Goal: Find specific page/section: Find specific page/section

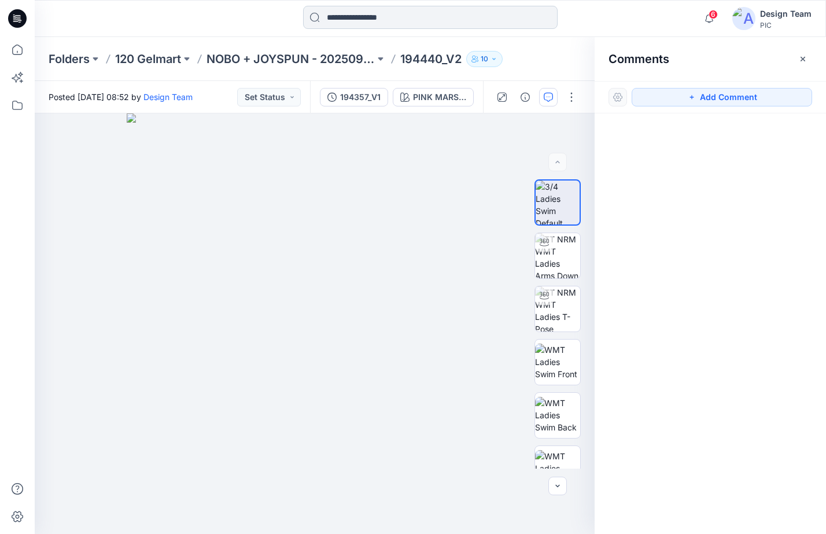
click at [486, 19] on input at bounding box center [430, 17] width 255 height 23
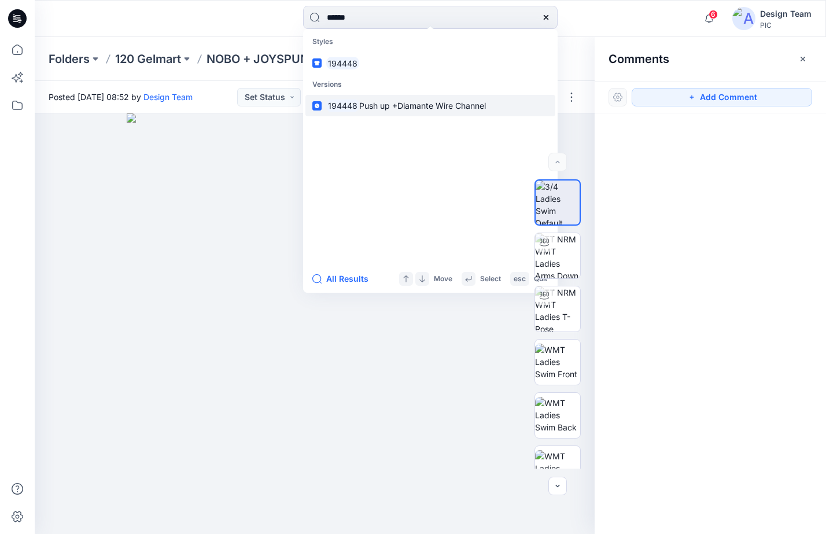
type input "******"
click at [387, 112] on link "194448 Push up +Diamante Wire Channel" at bounding box center [431, 105] width 250 height 21
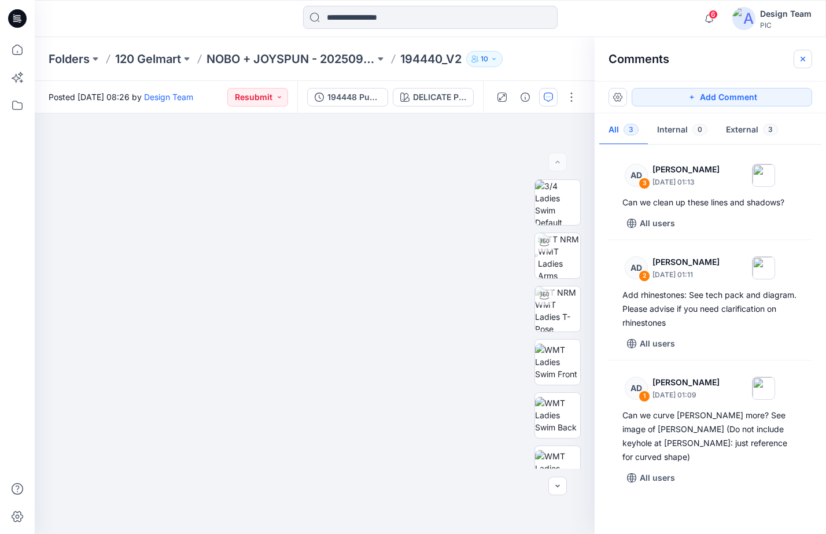
click at [803, 62] on icon "button" at bounding box center [803, 58] width 9 height 9
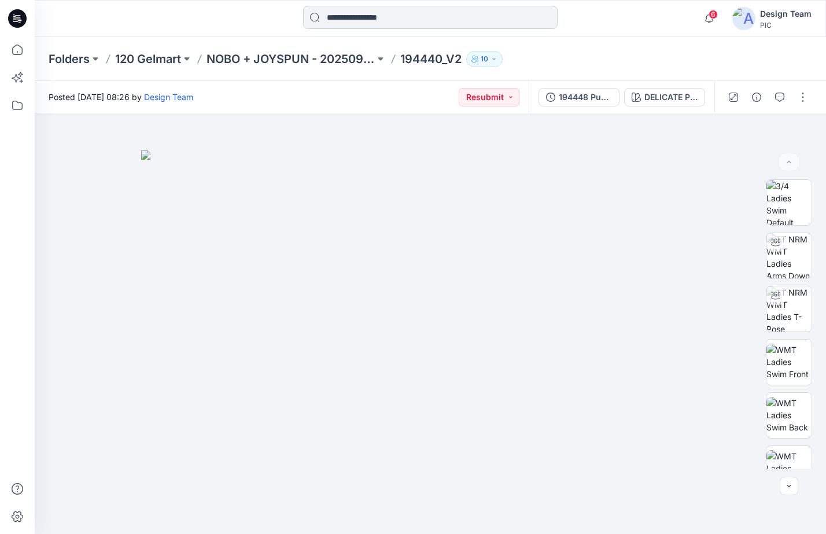
click at [519, 22] on input at bounding box center [430, 17] width 255 height 23
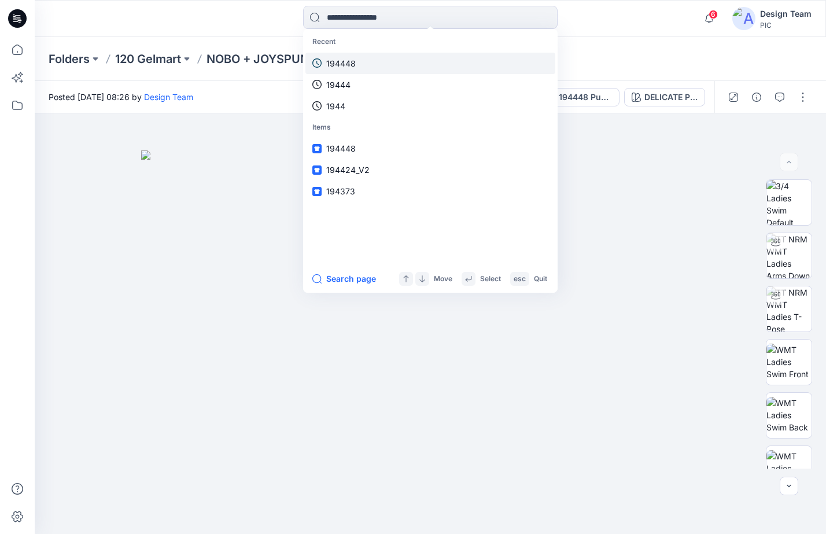
click at [394, 71] on link "194448" at bounding box center [431, 63] width 250 height 21
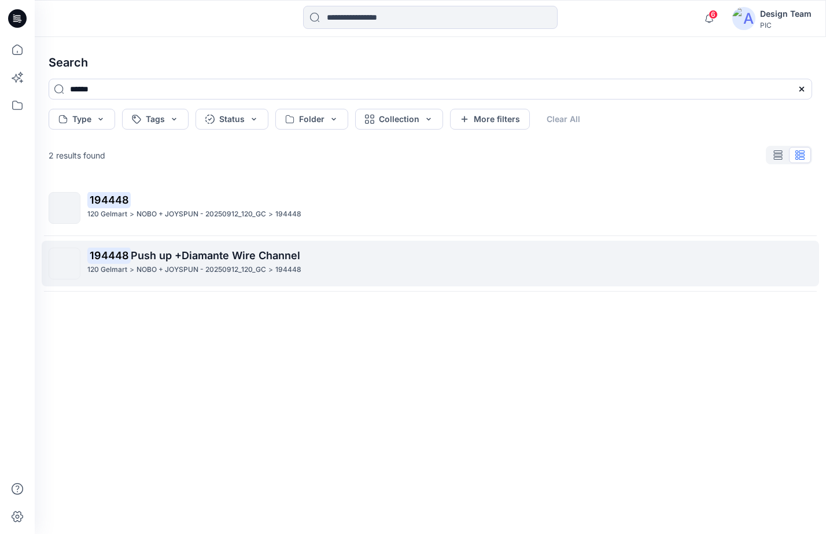
click at [266, 272] on div "NOBO + JOYSPUN - 20250912_120_GC >" at bounding box center [205, 270] width 137 height 12
